Goal: Task Accomplishment & Management: Manage account settings

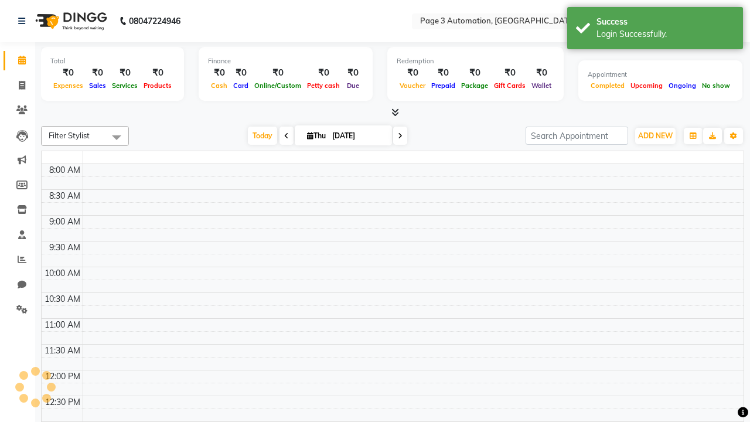
select select "en"
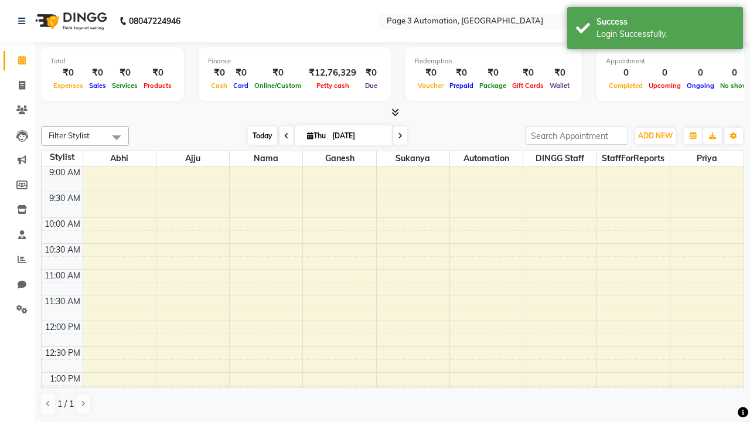
click at [257, 135] on span "Today" at bounding box center [262, 136] width 29 height 18
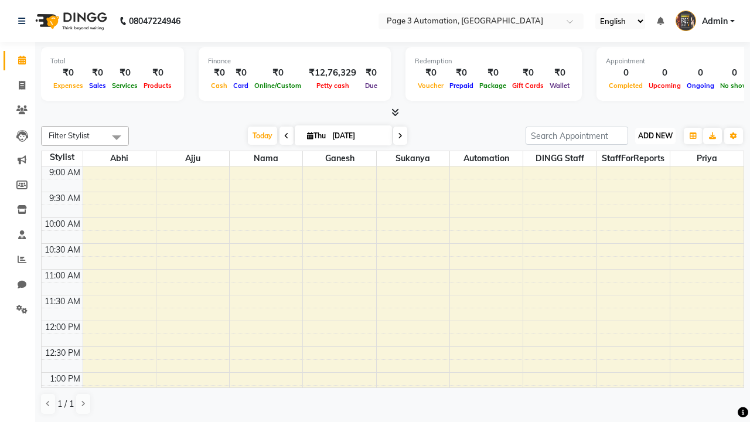
click at [655, 135] on span "ADD NEW" at bounding box center [655, 135] width 35 height 9
click at [0, 0] on button "Add Appointment" at bounding box center [0, 0] width 0 height 0
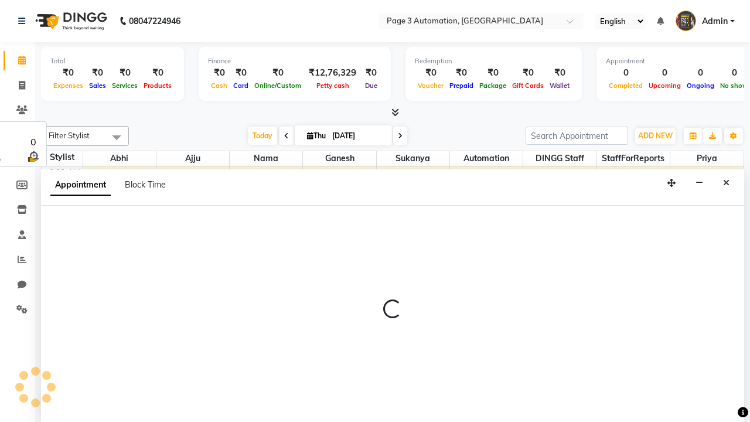
select select "tentative"
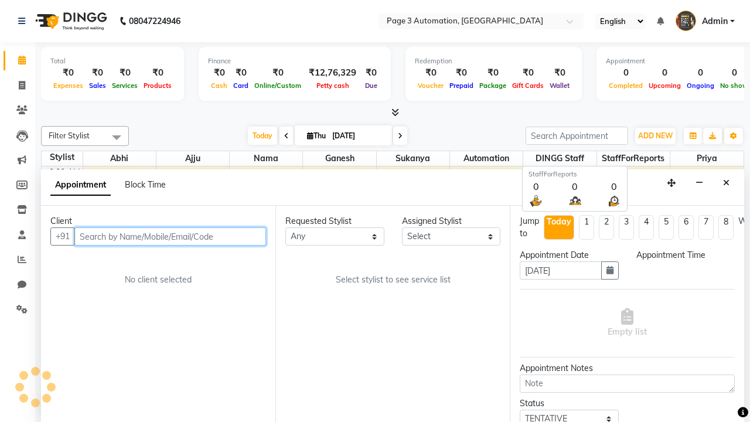
select select "600"
type input "8192346578"
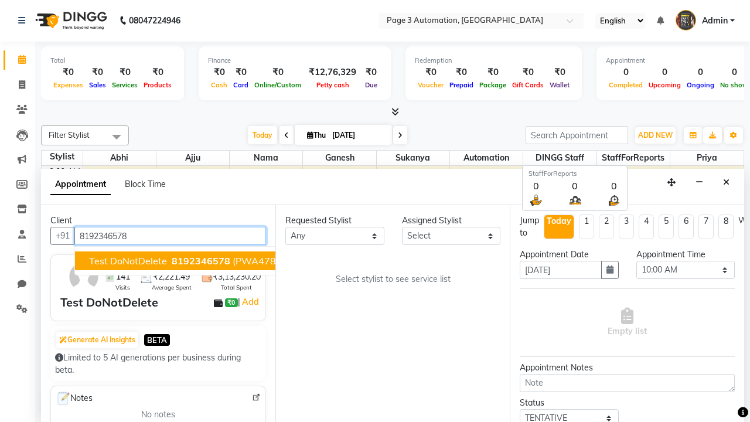
click at [172, 261] on span "8192346578" at bounding box center [201, 261] width 59 height 12
select select "711"
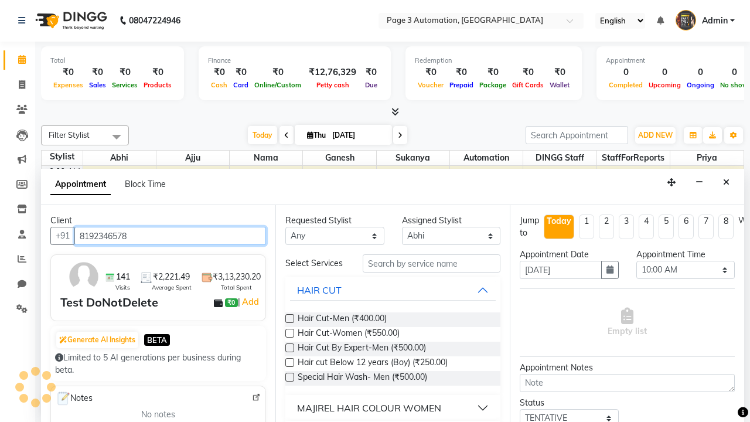
scroll to position [0, 0]
type input "8192346578"
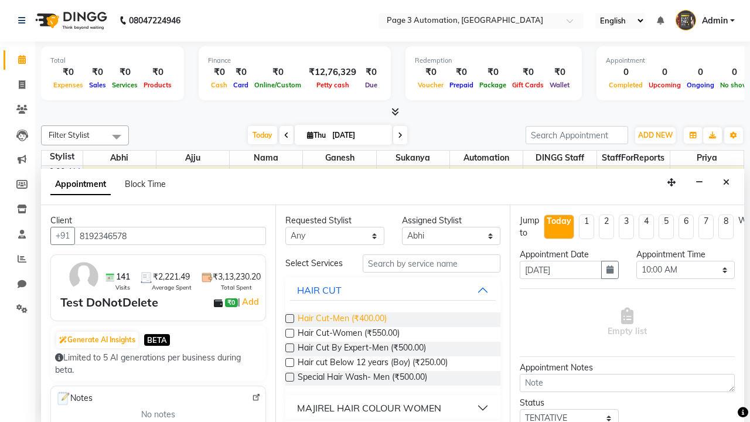
click at [342, 319] on span "Hair Cut-Men (₹400.00)" at bounding box center [342, 319] width 89 height 15
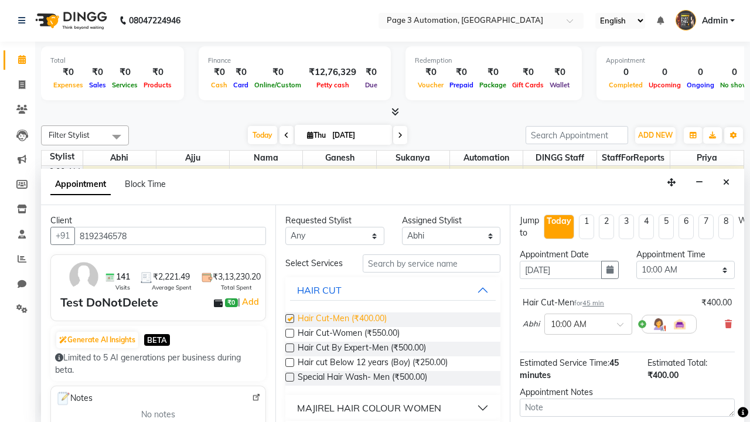
checkbox input "false"
click at [348, 334] on span "Hair Cut-Women (₹550.00)" at bounding box center [349, 334] width 102 height 15
checkbox input "true"
select select "720"
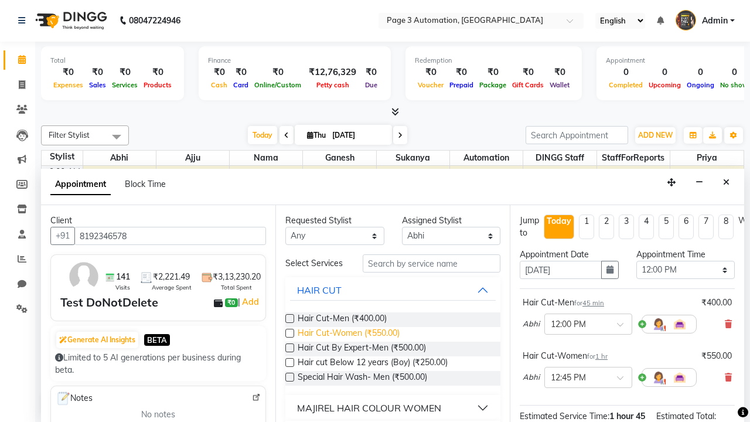
checkbox input "false"
type textarea "This Appointment is created by Automation Test"
checkbox input "false"
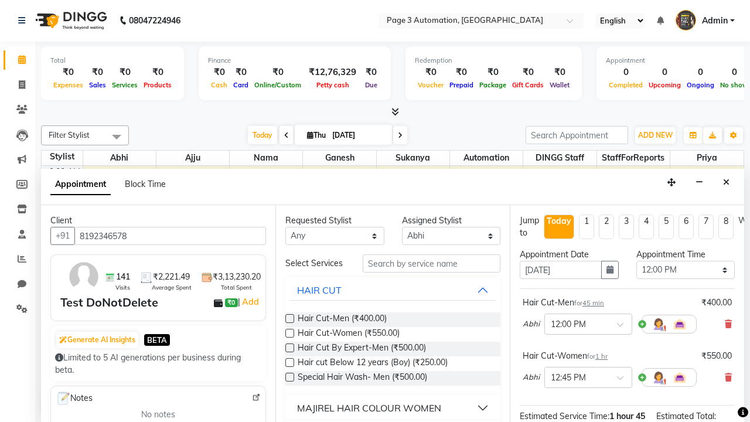
scroll to position [148, 0]
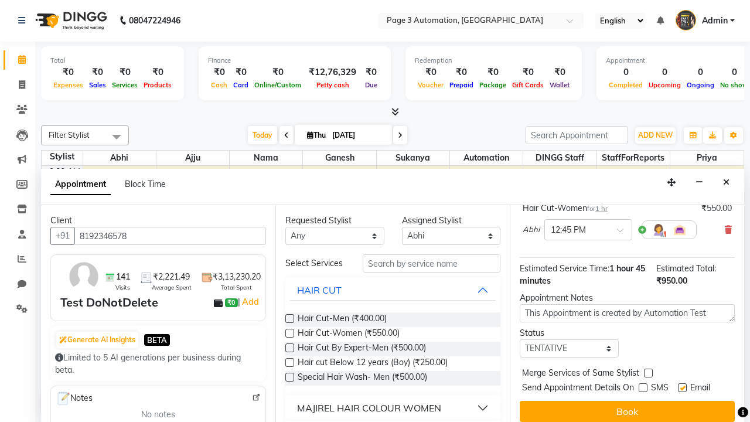
click at [682, 387] on label at bounding box center [682, 387] width 9 height 9
click at [682, 387] on input "checkbox" at bounding box center [682, 389] width 8 height 8
checkbox input "false"
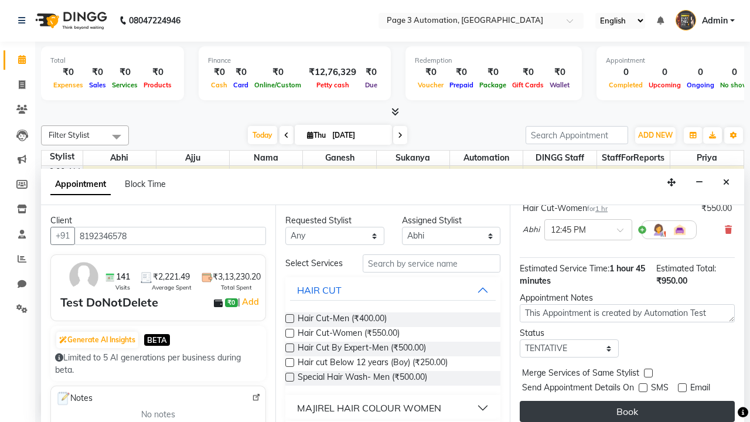
click at [627, 411] on button "Book" at bounding box center [627, 411] width 215 height 21
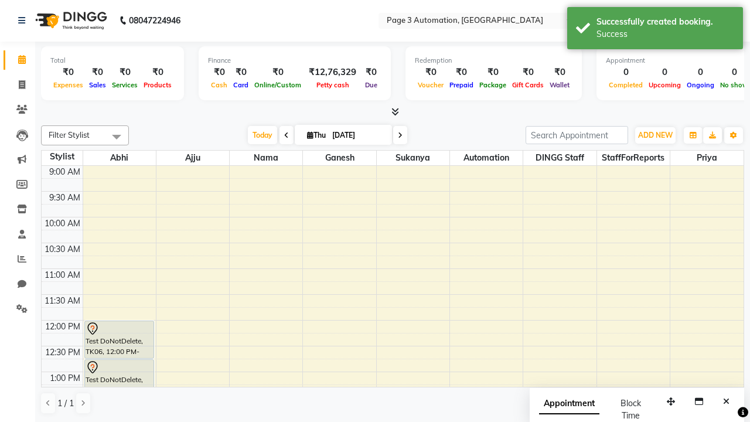
scroll to position [0, 0]
click at [655, 30] on div "Success" at bounding box center [665, 34] width 138 height 12
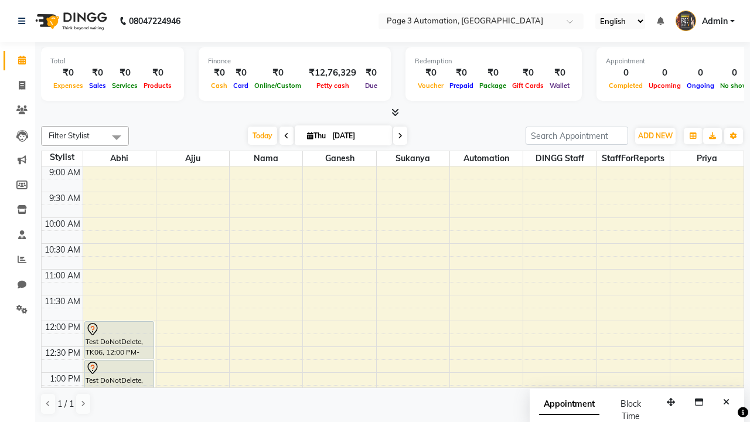
click at [117, 137] on span at bounding box center [116, 137] width 23 height 22
click at [0, 0] on div "Select All" at bounding box center [0, 0] width 0 height 0
checkbox input "true"
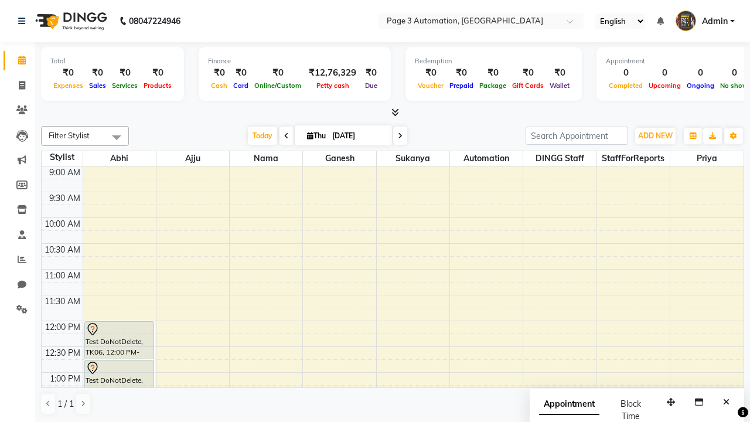
checkbox input "true"
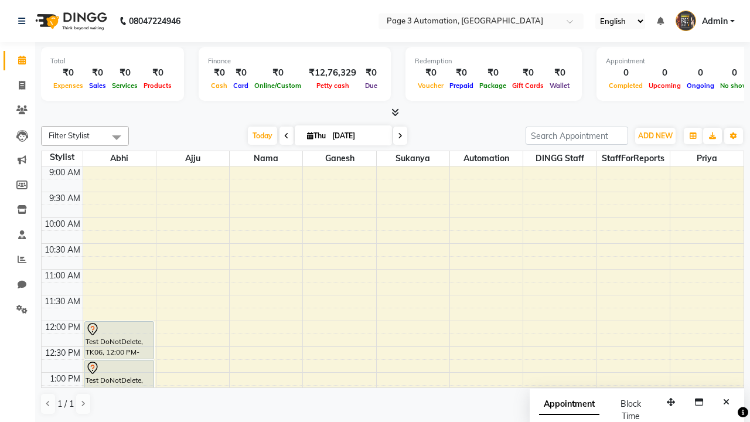
checkbox input "true"
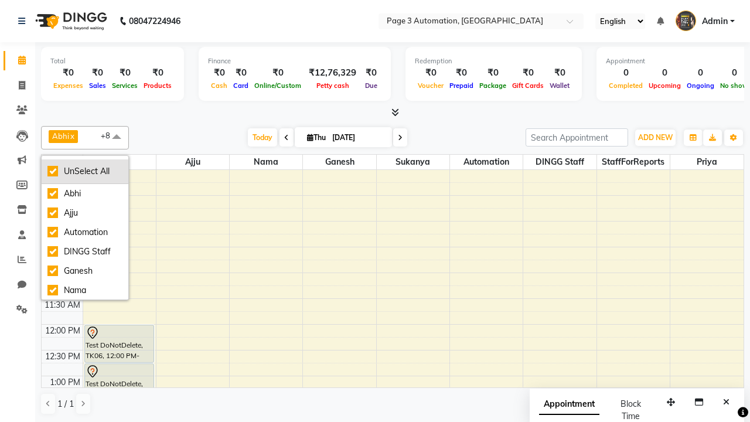
click at [85, 171] on div "UnSelect All" at bounding box center [84, 171] width 75 height 12
checkbox input "false"
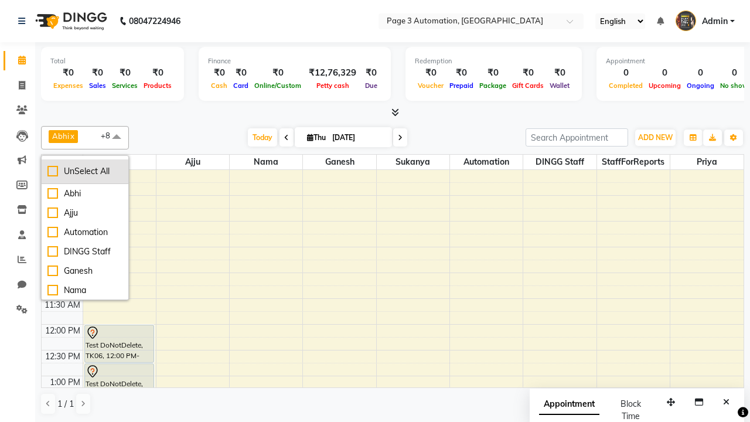
checkbox input "false"
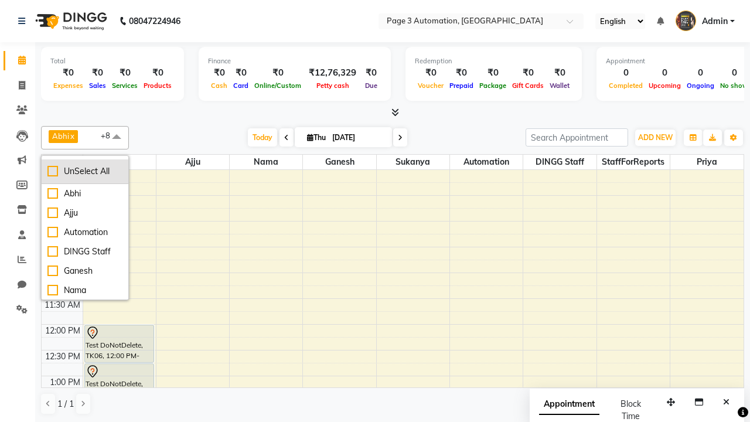
checkbox input "false"
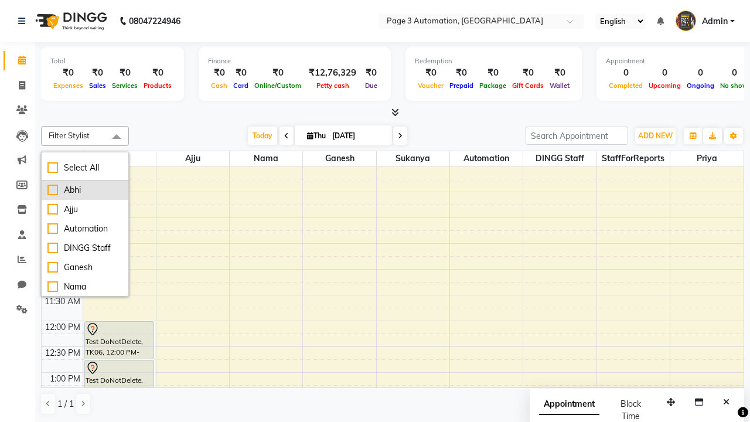
click at [85, 190] on div "Abhi" at bounding box center [84, 190] width 75 height 12
checkbox input "true"
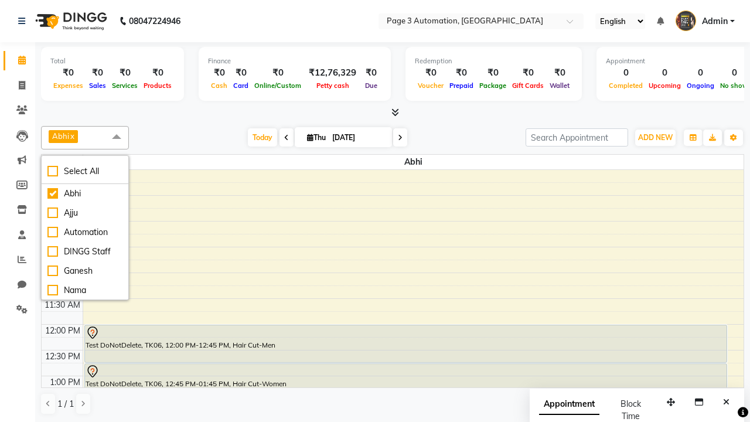
click at [117, 137] on span at bounding box center [116, 137] width 23 height 22
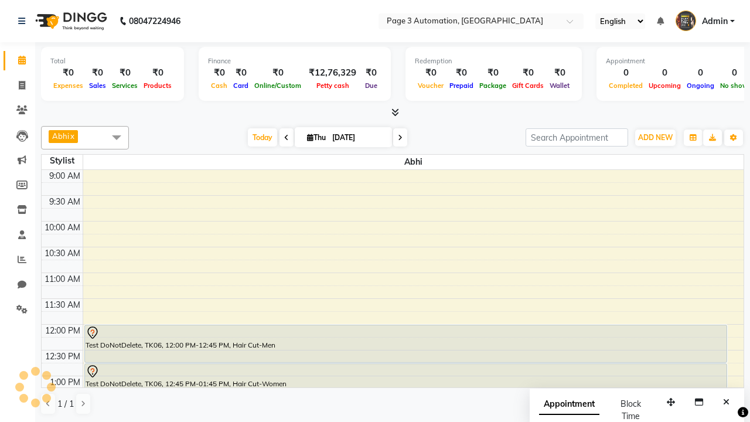
click at [405, 343] on div "Test DoNotDelete, TK06, 12:00 PM-12:45 PM, Hair Cut-Men" at bounding box center [406, 343] width 642 height 37
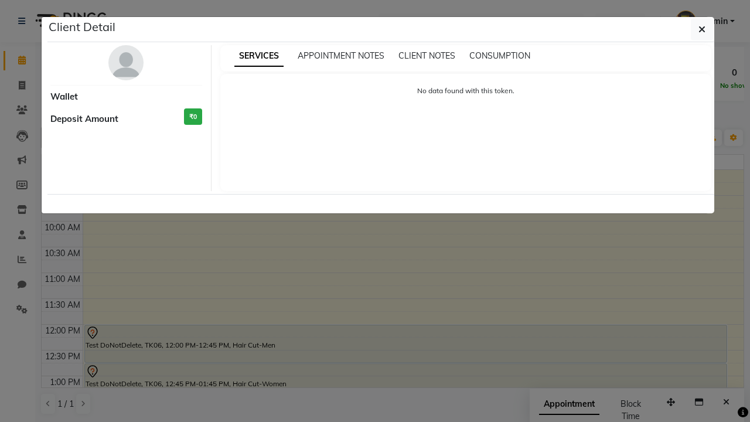
select select "7"
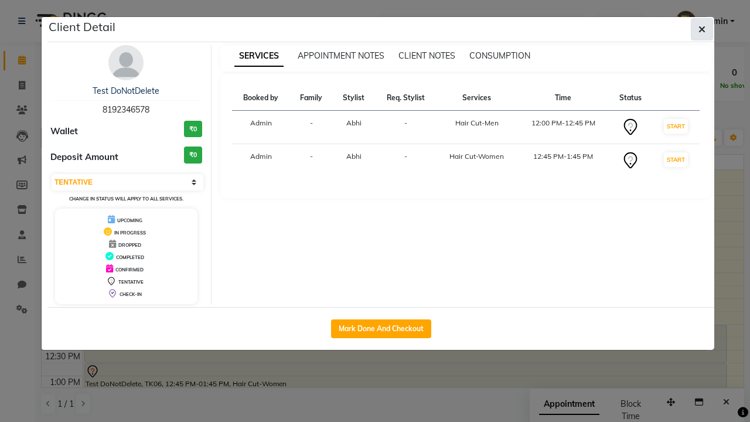
click at [702, 29] on icon "button" at bounding box center [701, 29] width 7 height 9
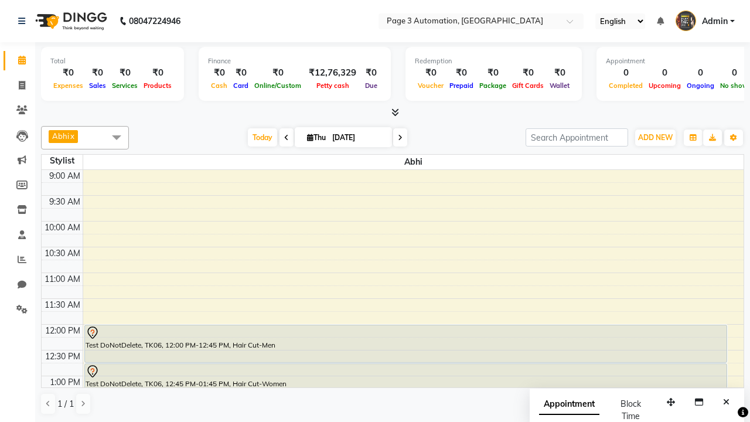
click at [405, 364] on div "Test DoNotDelete, TK06, 12:45 PM-01:45 PM, Hair Cut-Women" at bounding box center [406, 389] width 642 height 50
select select "7"
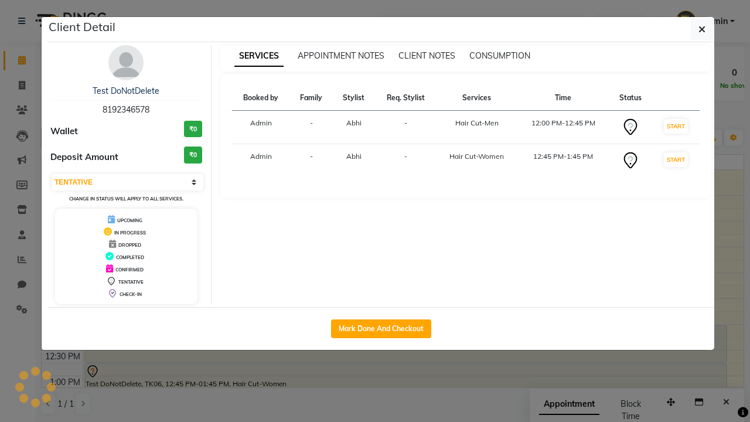
scroll to position [26, 0]
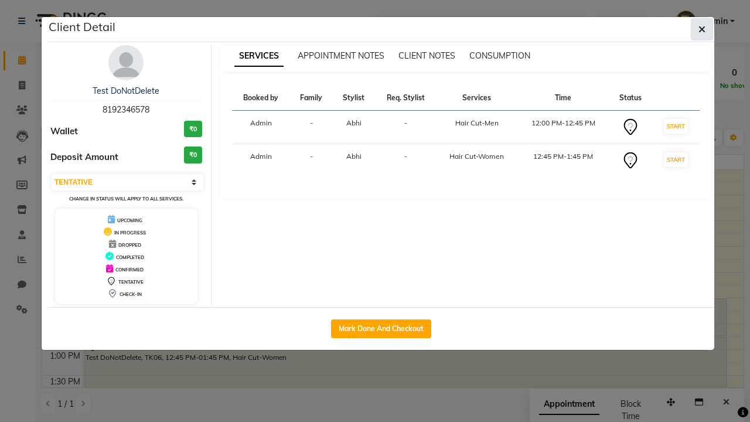
click at [702, 29] on icon "button" at bounding box center [701, 29] width 7 height 9
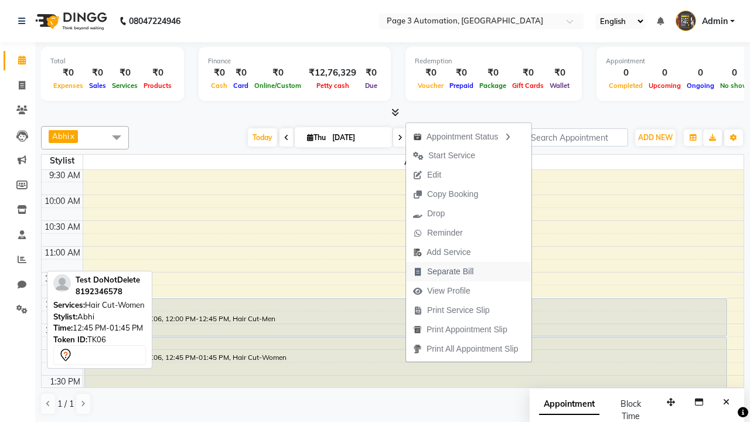
click at [470, 271] on span "Separate Bill" at bounding box center [450, 271] width 46 height 12
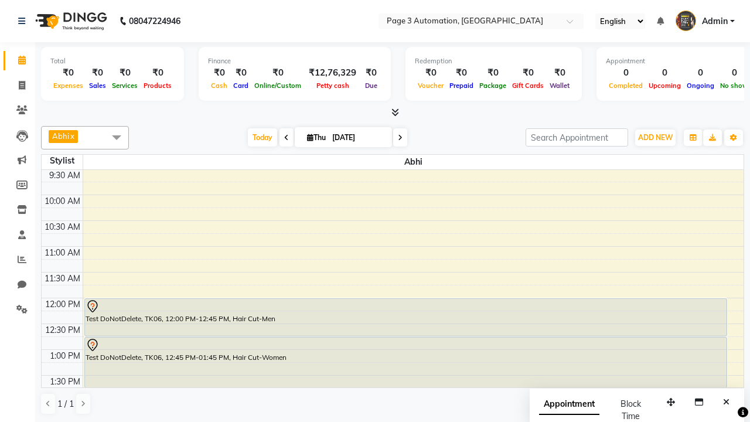
click at [117, 137] on span at bounding box center [116, 137] width 23 height 22
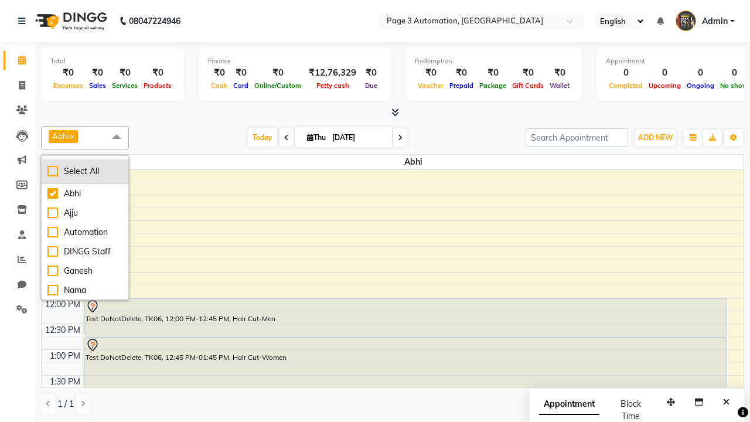
click at [85, 171] on div "Select All" at bounding box center [84, 171] width 75 height 12
checkbox input "true"
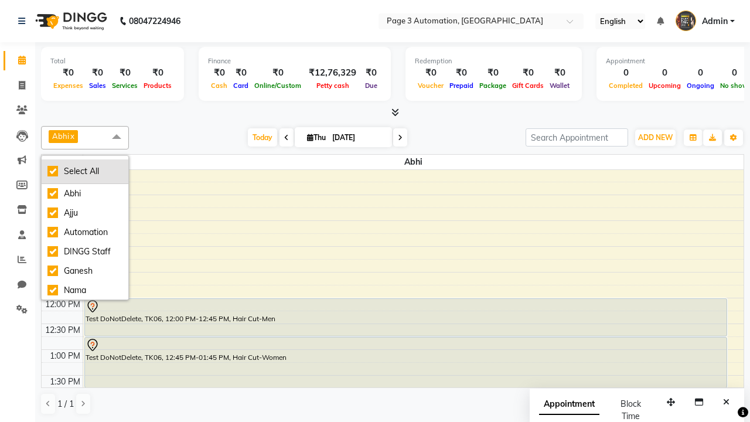
checkbox input "true"
